Goal: Information Seeking & Learning: Check status

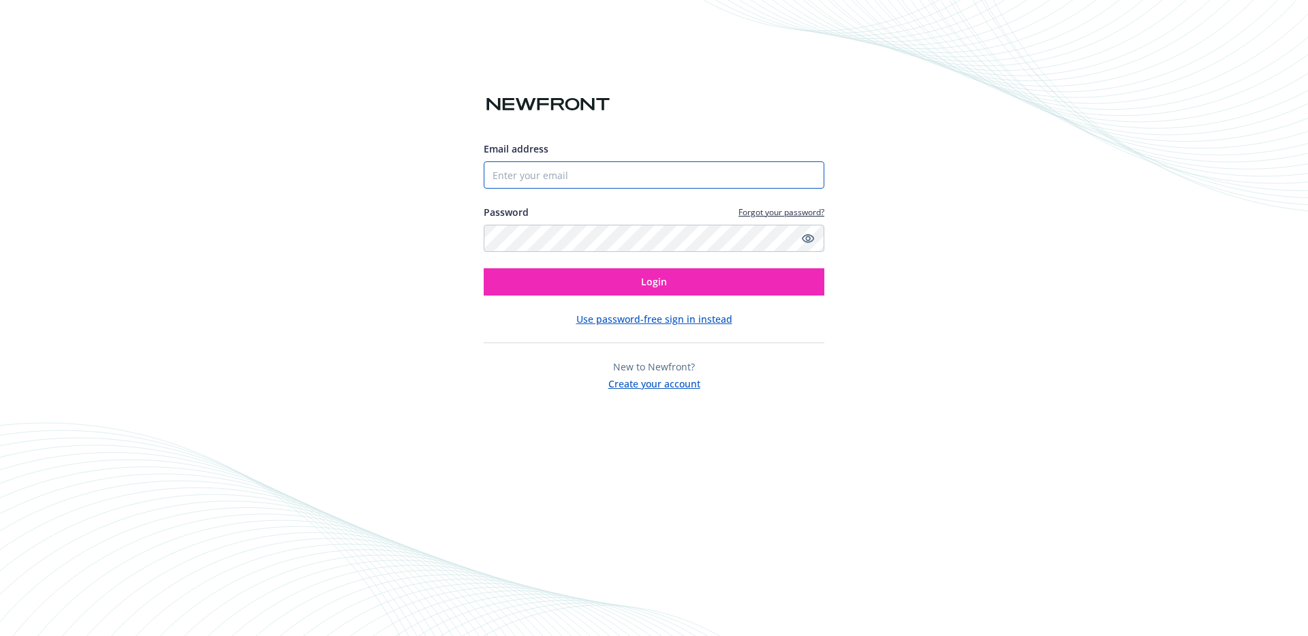
type input "[PERSON_NAME][EMAIL_ADDRESS][DOMAIN_NAME]"
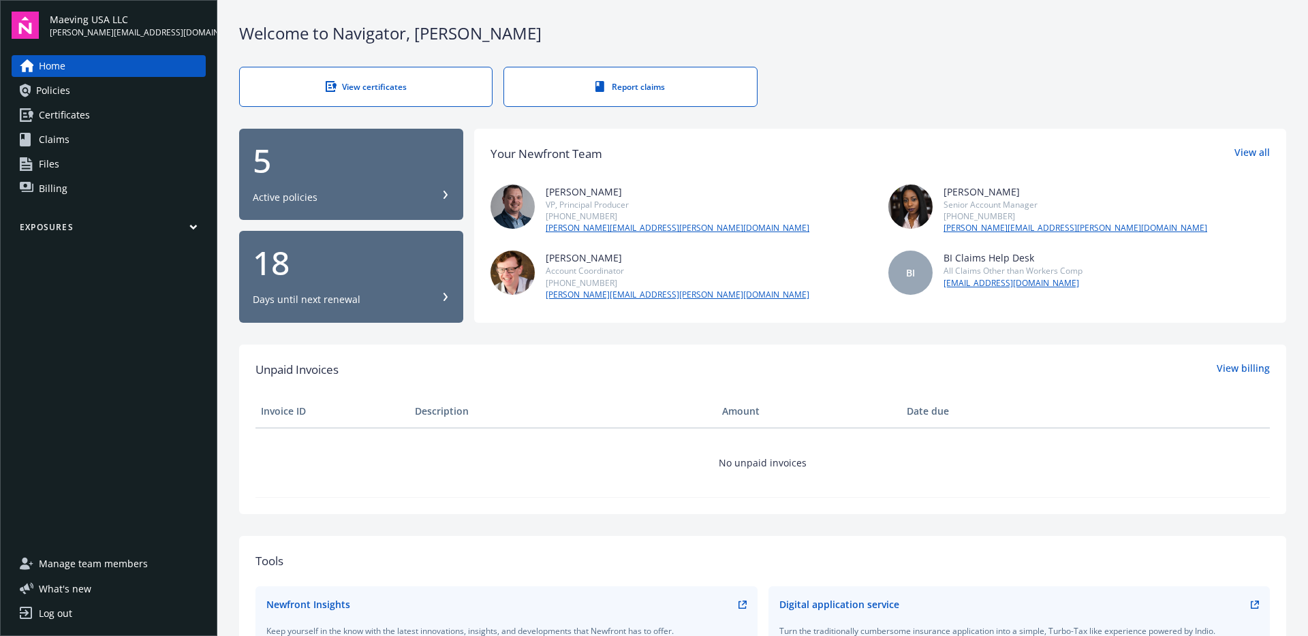
click at [66, 187] on link "Billing" at bounding box center [109, 189] width 194 height 22
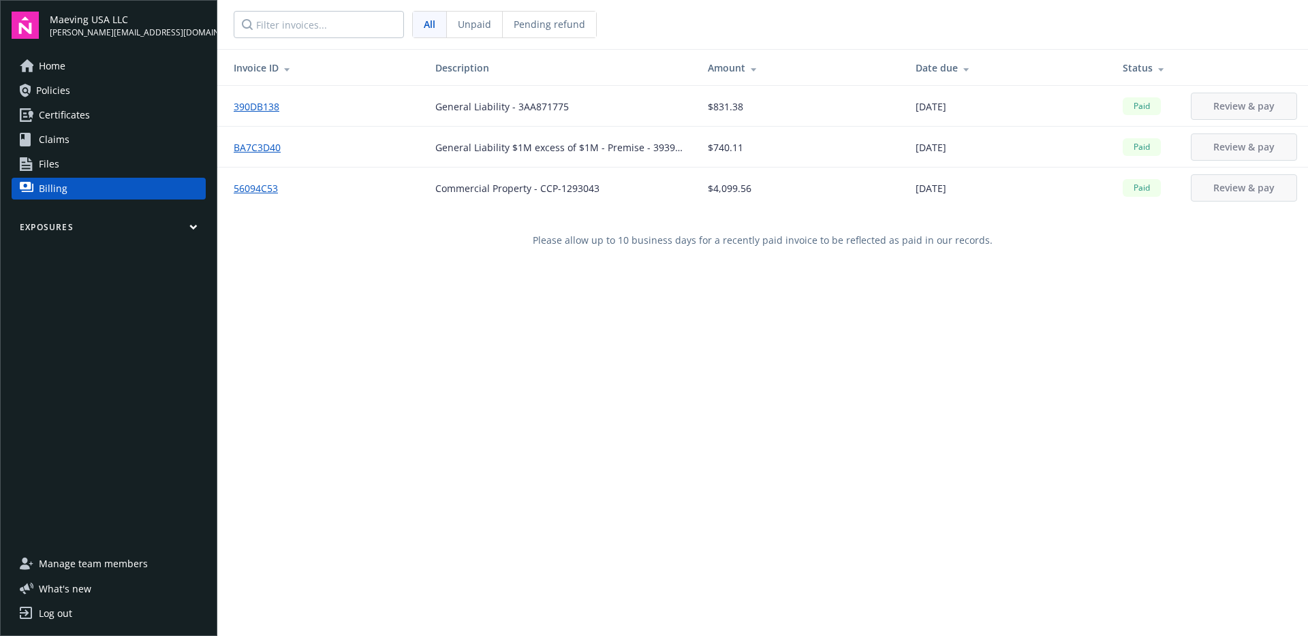
click at [536, 10] on nav "All Unpaid Pending refund" at bounding box center [762, 24] width 1090 height 49
click at [533, 16] on div "Pending refund" at bounding box center [549, 25] width 93 height 26
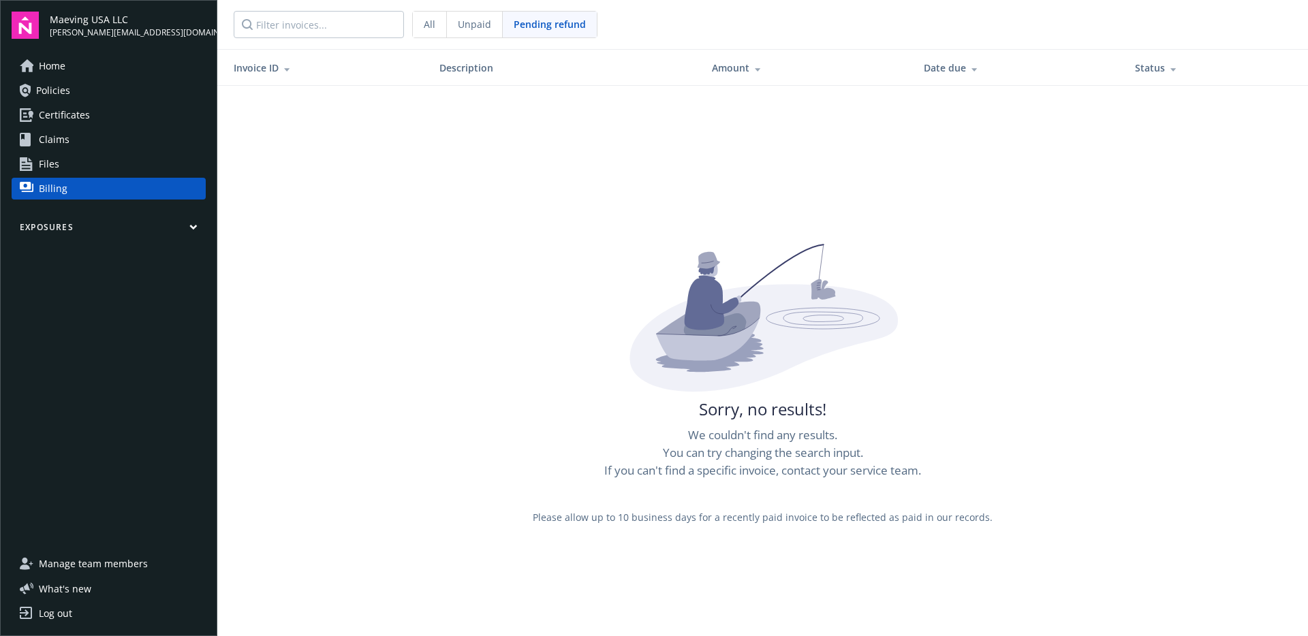
click at [413, 29] on div "All" at bounding box center [430, 25] width 34 height 26
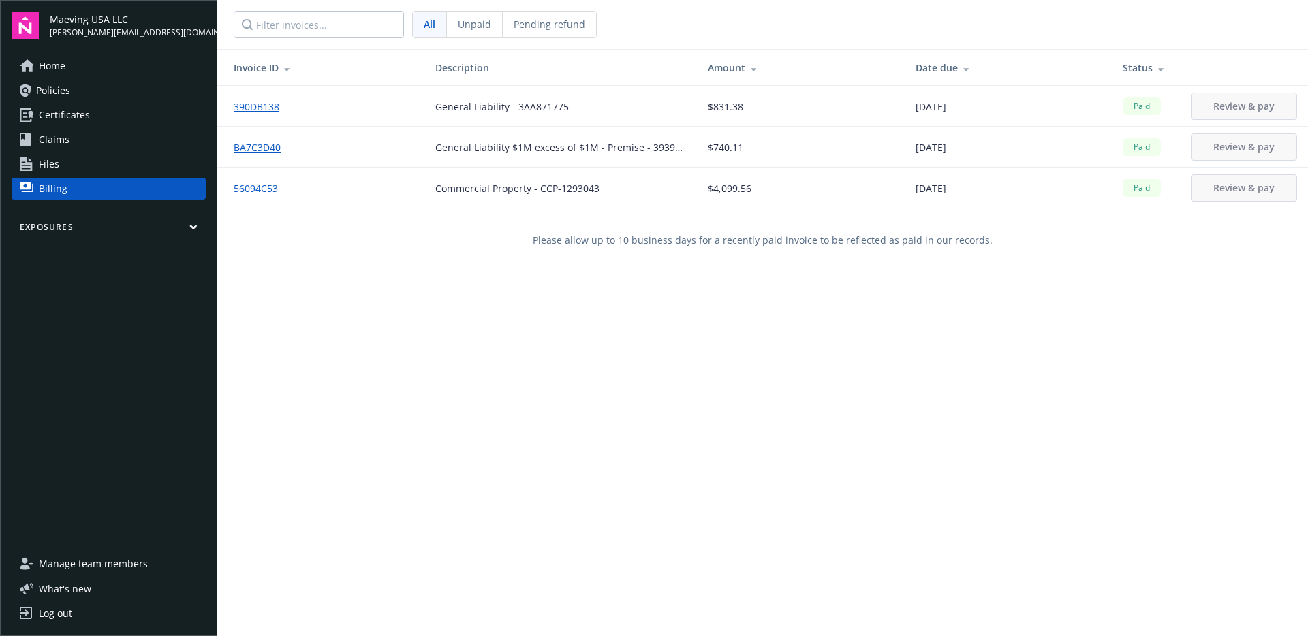
click at [108, 95] on link "Policies" at bounding box center [109, 91] width 194 height 22
